Goal: Obtain resource: Download file/media

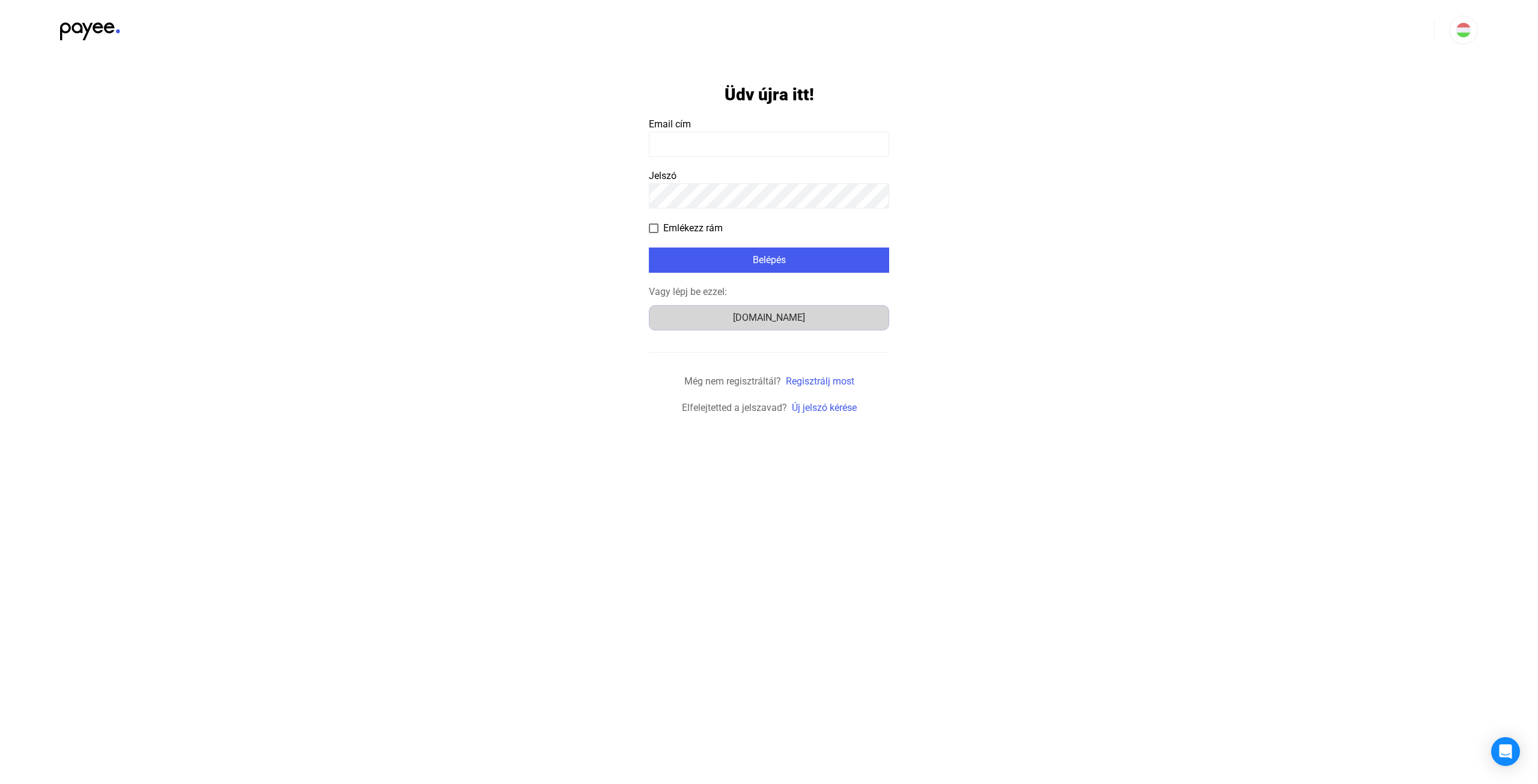
click at [777, 323] on div "[DOMAIN_NAME]" at bounding box center [769, 318] width 232 height 15
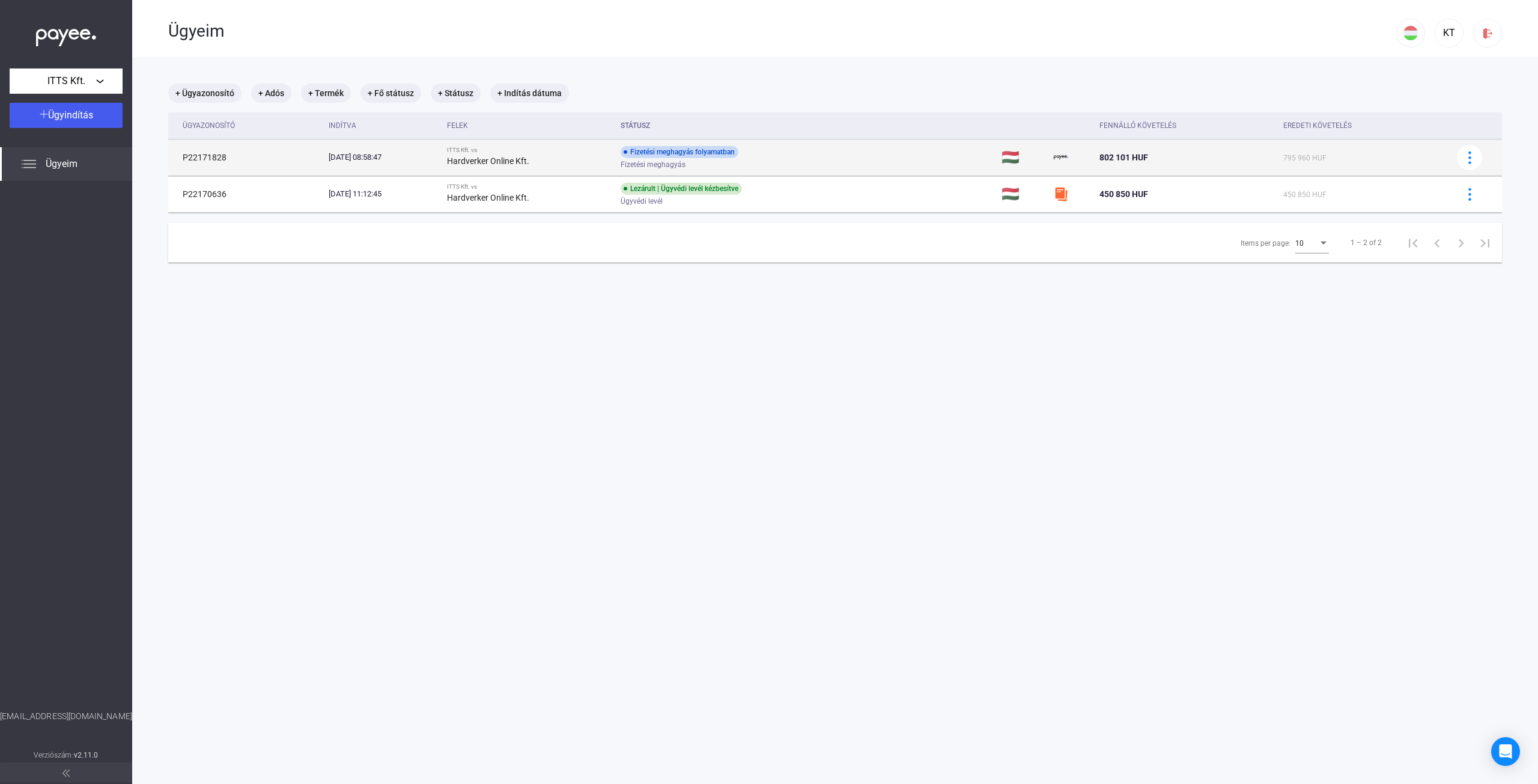
click at [600, 157] on div "Hardverker Online Kft." at bounding box center [529, 161] width 164 height 15
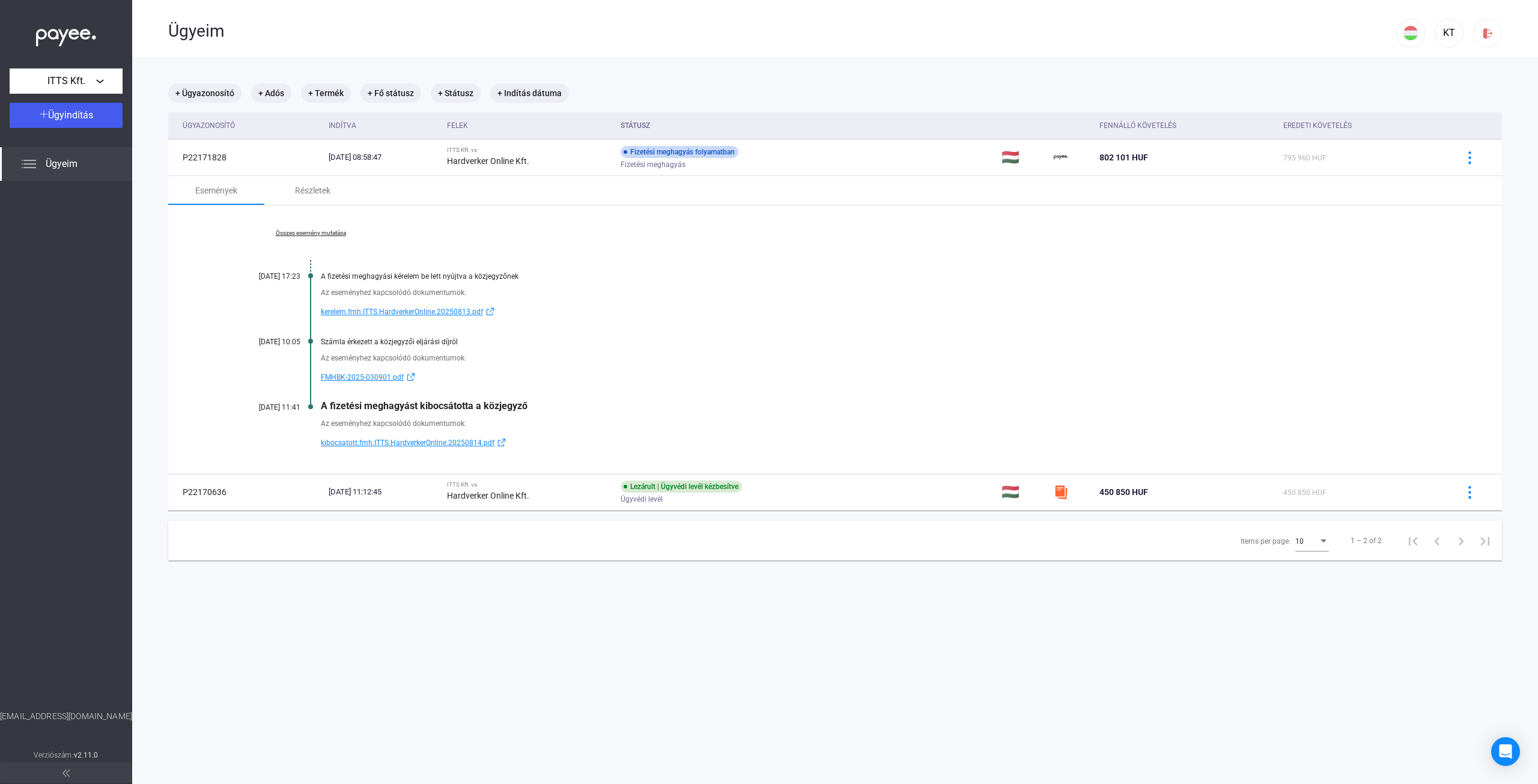
click at [445, 446] on span "kibocsatott.fmh.ITTS.HardverkerOnline.20250814.pdf" at bounding box center [407, 443] width 174 height 15
